Goal: Task Accomplishment & Management: Manage account settings

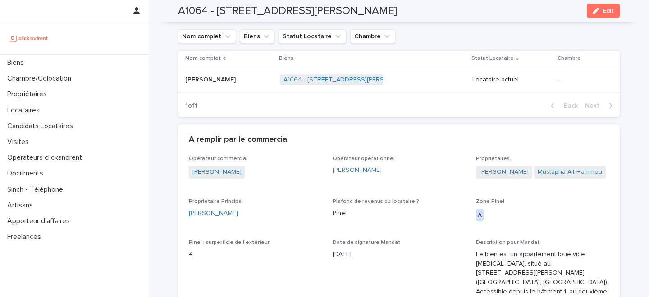
scroll to position [508, 0]
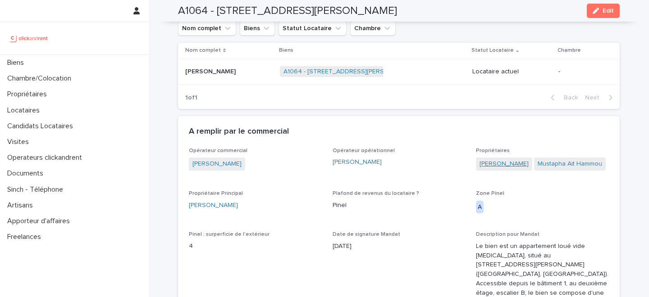
click at [506, 159] on link "Noura Chellali" at bounding box center [503, 163] width 49 height 9
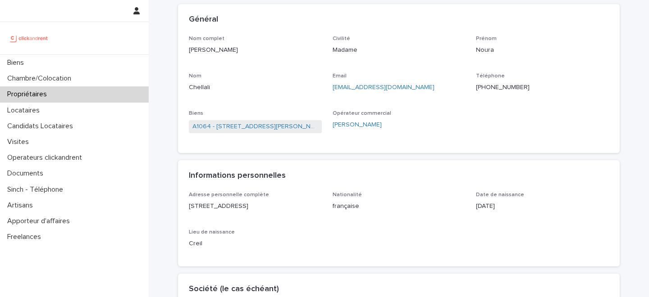
scroll to position [70, 0]
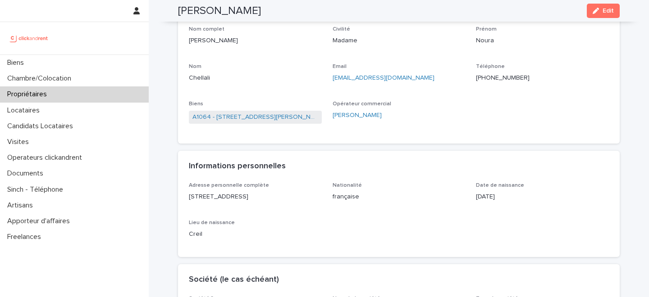
click at [262, 198] on p "Chemin des Saules 12A 1260 Nyon - Suisse" at bounding box center [255, 196] width 133 height 9
copy p "Chemin des Saules 12A 1260 Nyon - Suisse"
click at [289, 66] on p "Nom" at bounding box center [255, 67] width 133 height 6
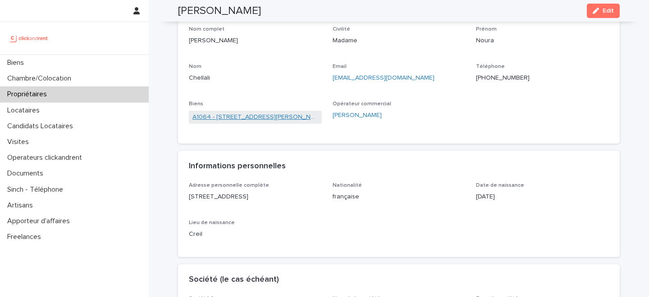
click at [268, 117] on link "A1064 - 29 avenue Georges Pompidou, Les Pavillons-sous-Bois 93320" at bounding box center [255, 117] width 126 height 9
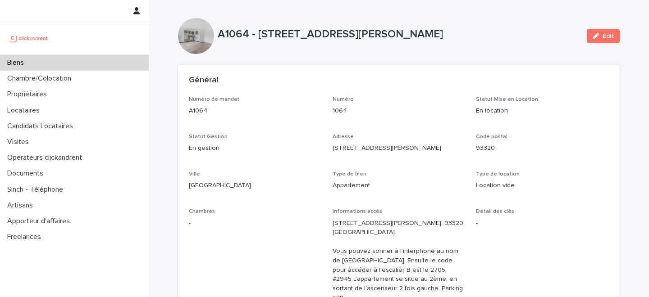
click at [73, 61] on div "Biens" at bounding box center [74, 63] width 149 height 16
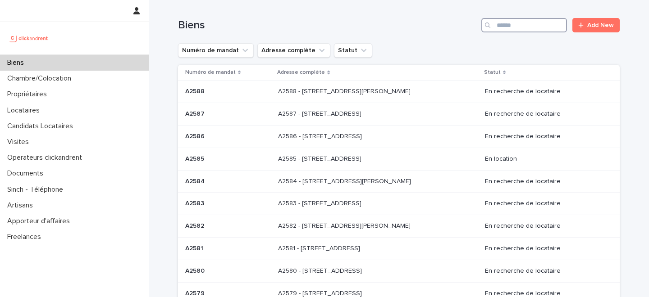
click at [541, 26] on input "Search" at bounding box center [524, 25] width 86 height 14
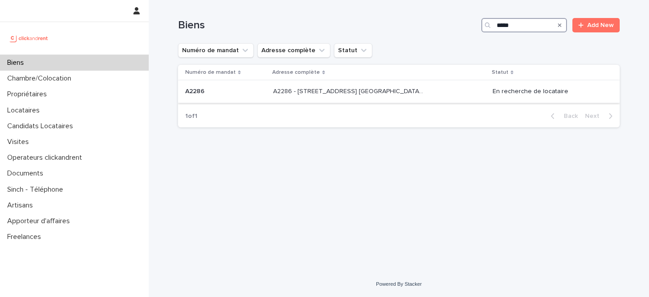
type input "*****"
click at [343, 93] on p "A2286 - 5 allée du Dr. Schalow, Aulnay-sous-Bois 93600" at bounding box center [349, 90] width 152 height 9
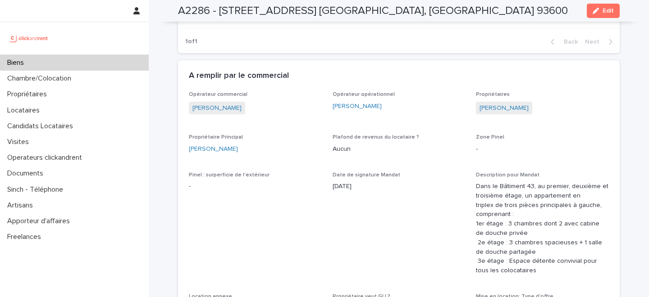
scroll to position [873, 0]
click at [55, 93] on div "Propriétaires" at bounding box center [74, 94] width 149 height 16
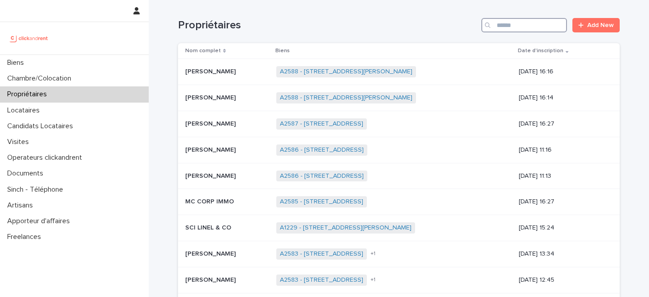
click at [528, 25] on input "Search" at bounding box center [524, 25] width 86 height 14
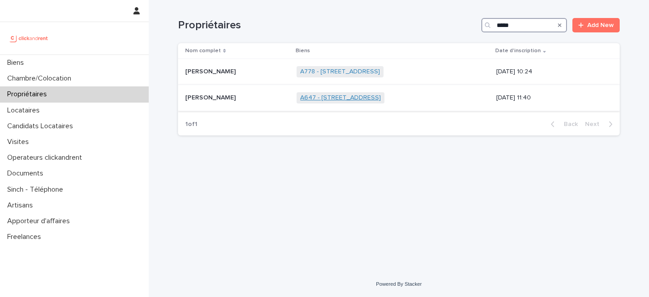
type input "*****"
click at [300, 99] on link "A647 - 44 rue d'Aubervilliers, Paris 75019" at bounding box center [340, 98] width 81 height 8
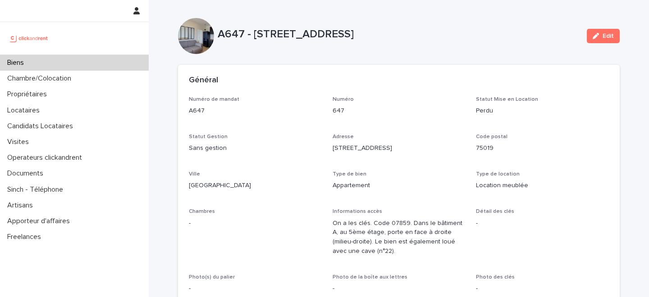
click at [603, 33] on span "Edit" at bounding box center [607, 36] width 11 height 6
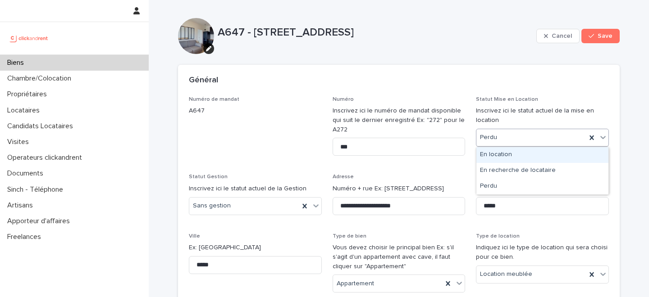
click at [498, 139] on input "text" at bounding box center [498, 138] width 1 height 8
click at [497, 157] on div "En location" at bounding box center [542, 155] width 132 height 16
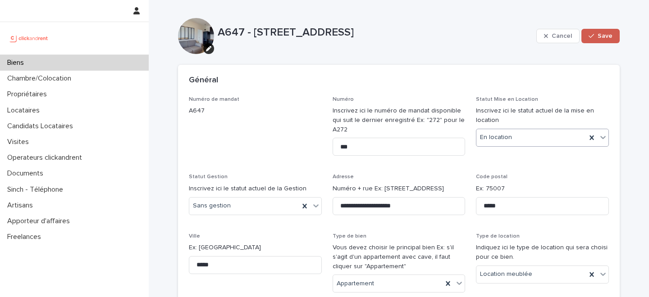
click at [599, 41] on button "Save" at bounding box center [600, 36] width 38 height 14
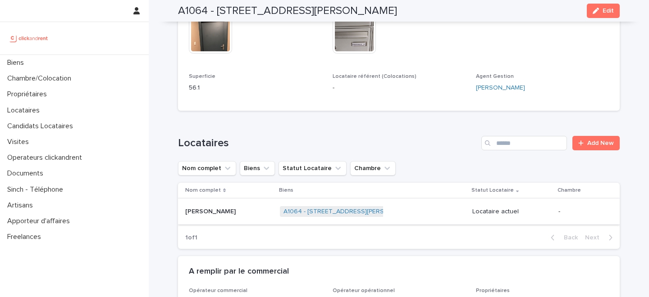
scroll to position [390, 0]
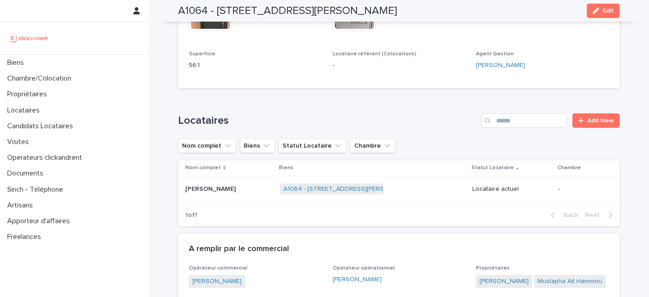
click at [232, 186] on p at bounding box center [228, 190] width 87 height 8
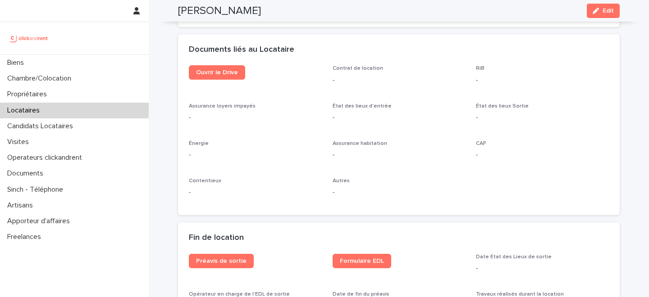
scroll to position [905, 0]
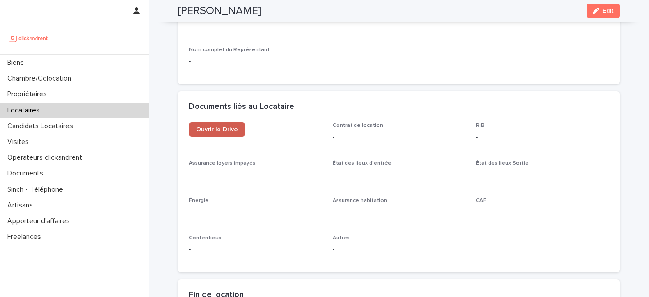
click at [226, 124] on link "Ouvrir le Drive" at bounding box center [217, 130] width 56 height 14
